Goal: Transaction & Acquisition: Purchase product/service

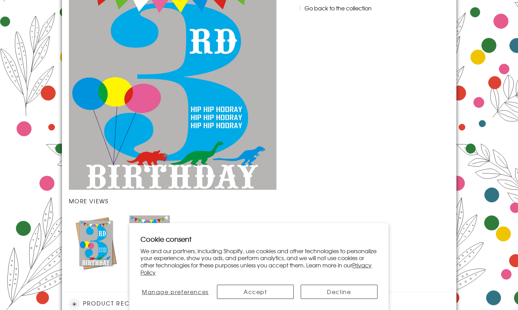
scroll to position [620, 0]
